Goal: Find contact information: Find contact information

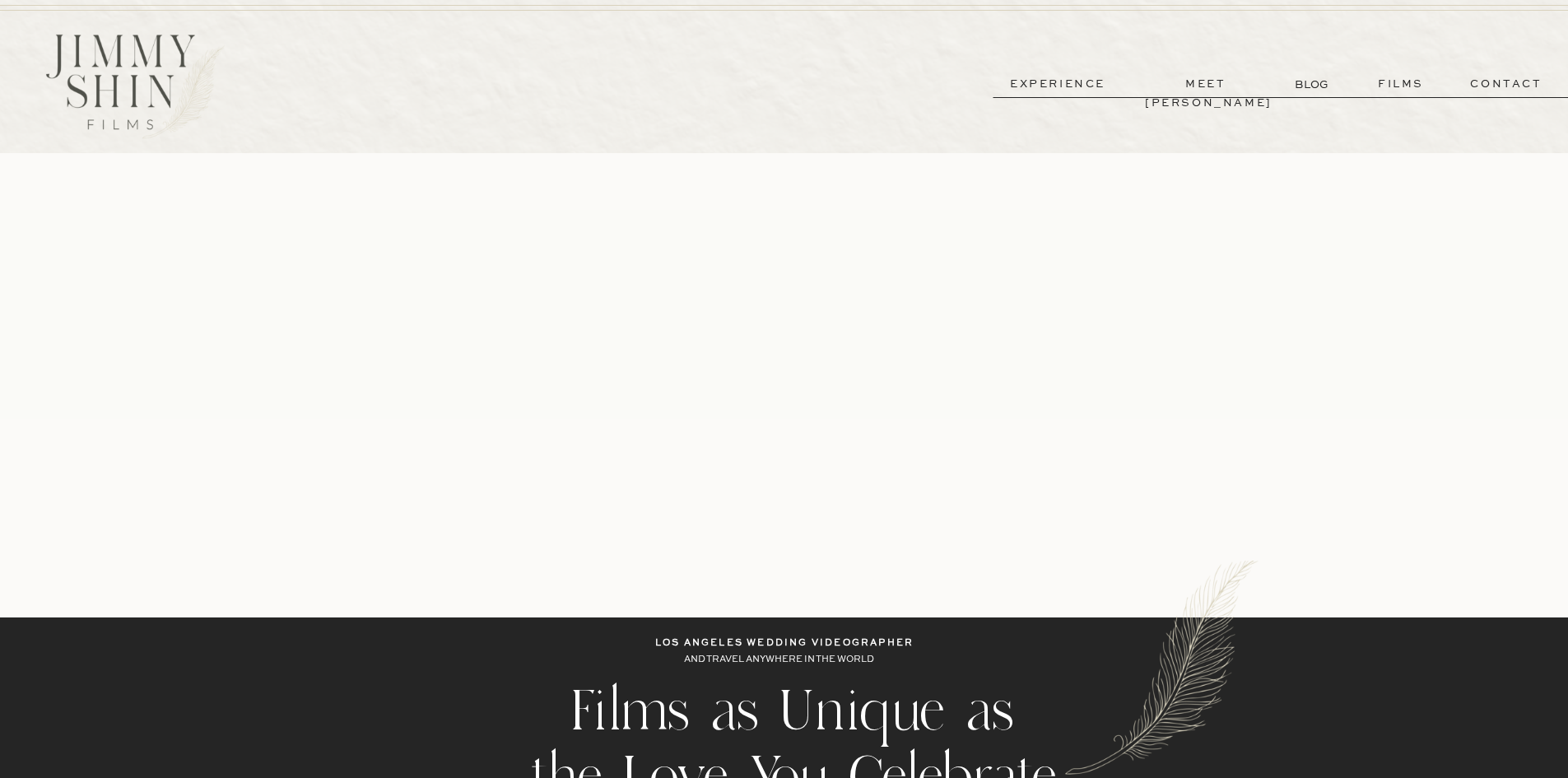
click at [1505, 83] on p "contact" at bounding box center [1506, 84] width 118 height 19
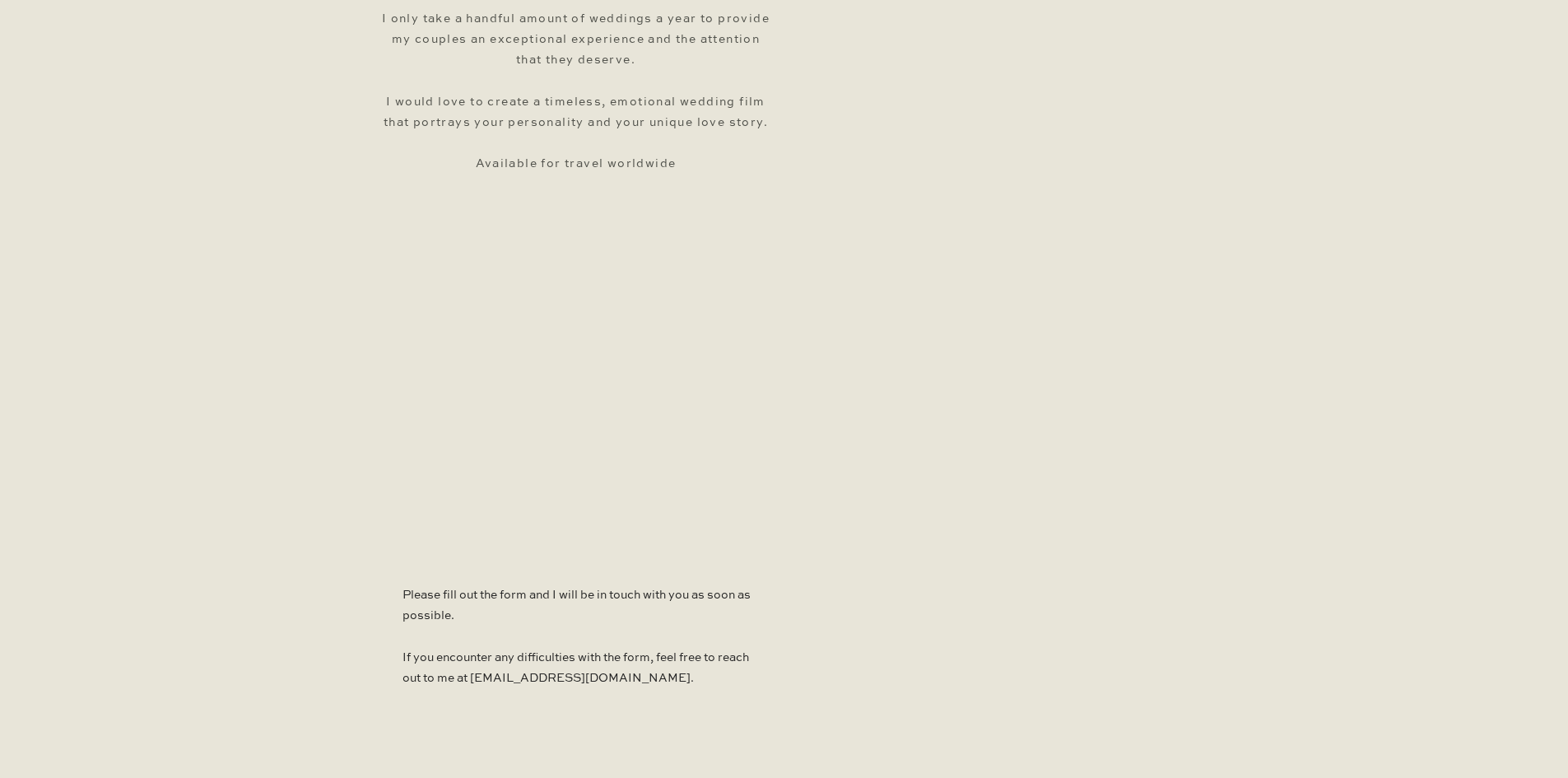
scroll to position [823, 0]
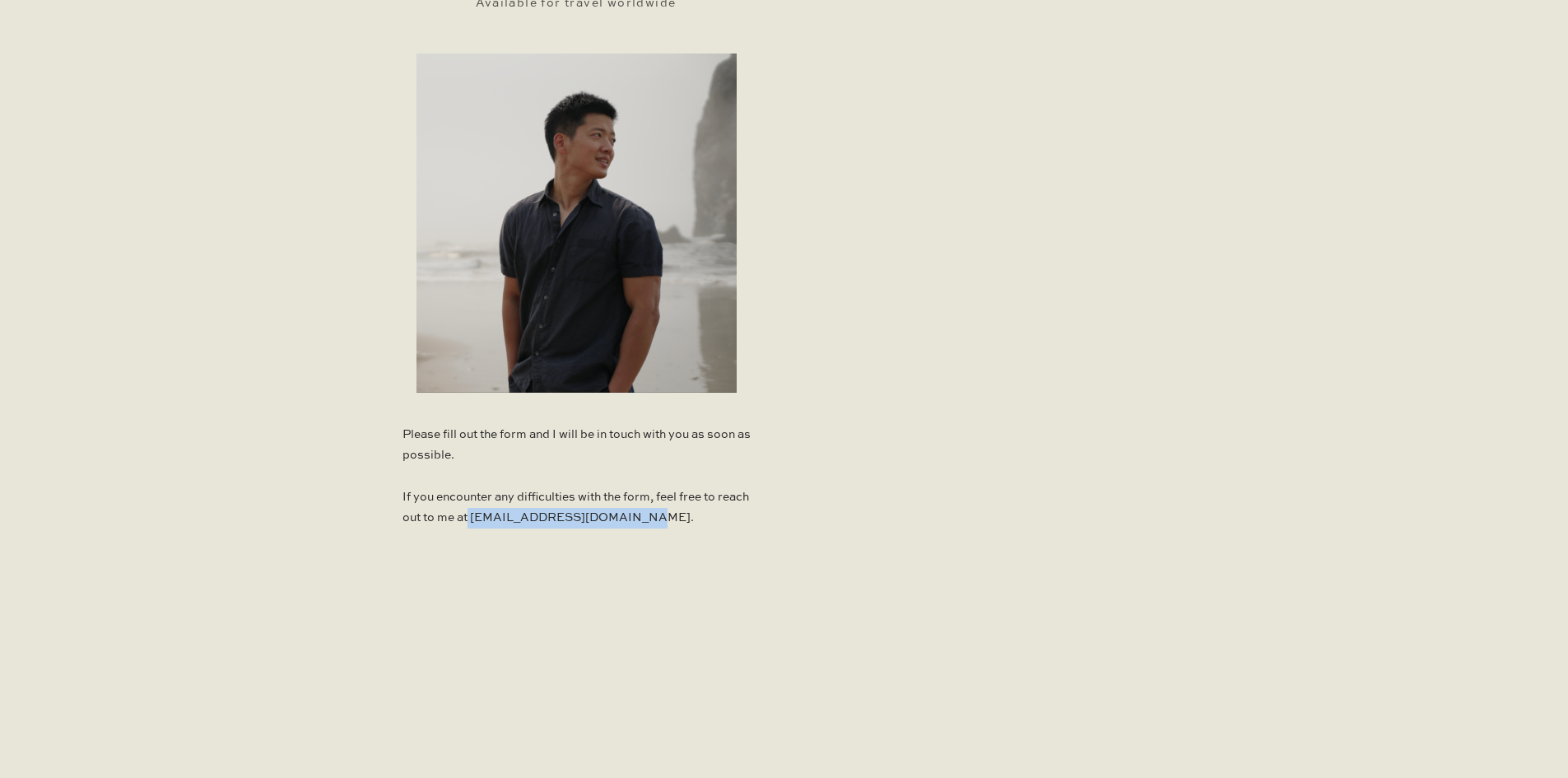
drag, startPoint x: 664, startPoint y: 521, endPoint x: 503, endPoint y: 516, distance: 161.1
click at [503, 516] on p "Please fill out the form and I will be in touch with you as soon as possible. I…" at bounding box center [577, 480] width 349 height 112
copy p "jimmyshinfilms@gmail.com."
